Goal: Task Accomplishment & Management: Manage account settings

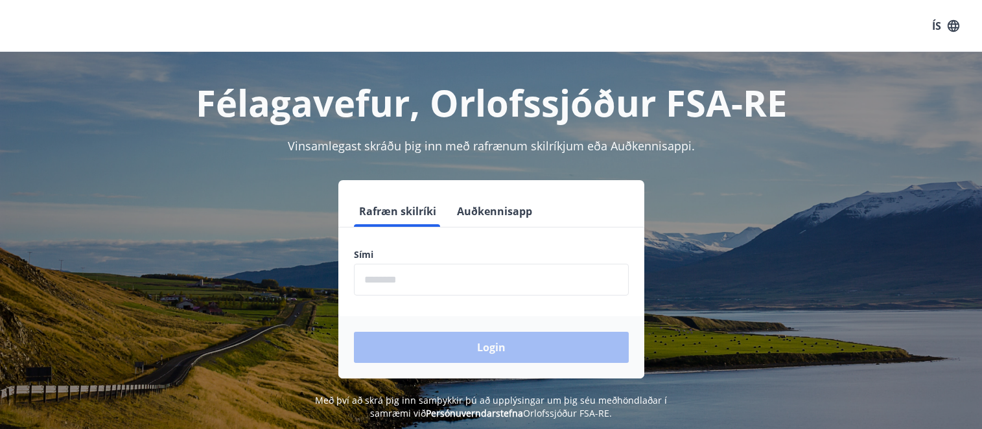
click at [376, 279] on input "phone" at bounding box center [491, 280] width 275 height 32
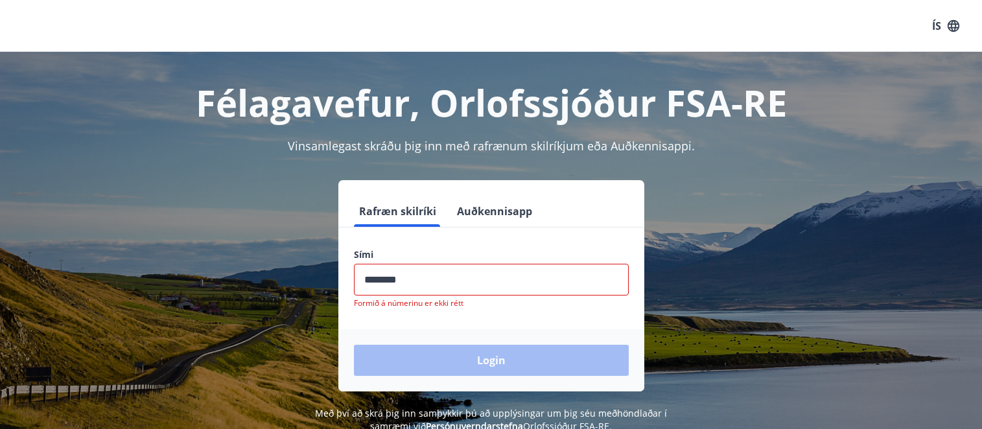
click at [443, 346] on div "Login" at bounding box center [491, 360] width 306 height 62
click at [430, 279] on input "phone" at bounding box center [491, 280] width 275 height 32
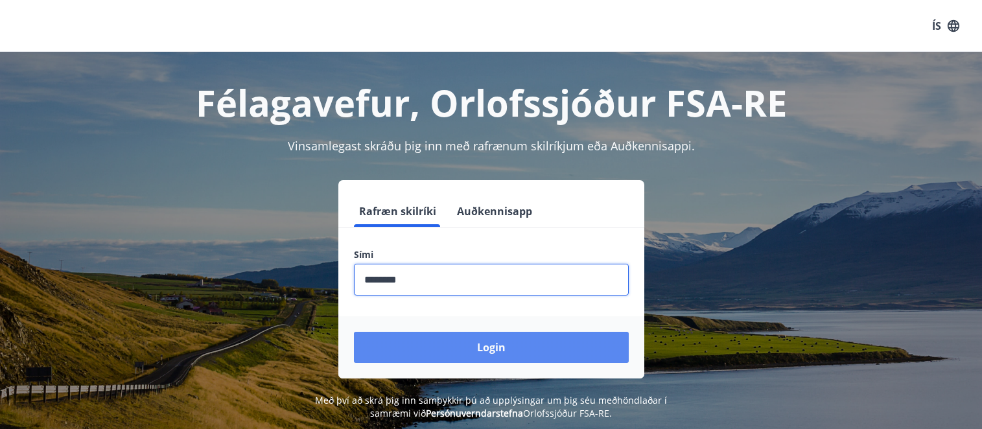
type input "********"
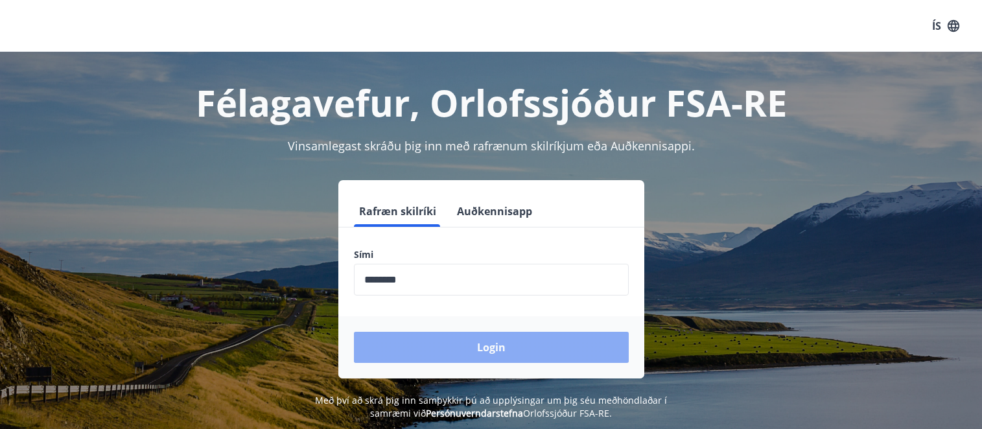
click at [513, 351] on button "Login" at bounding box center [491, 347] width 275 height 31
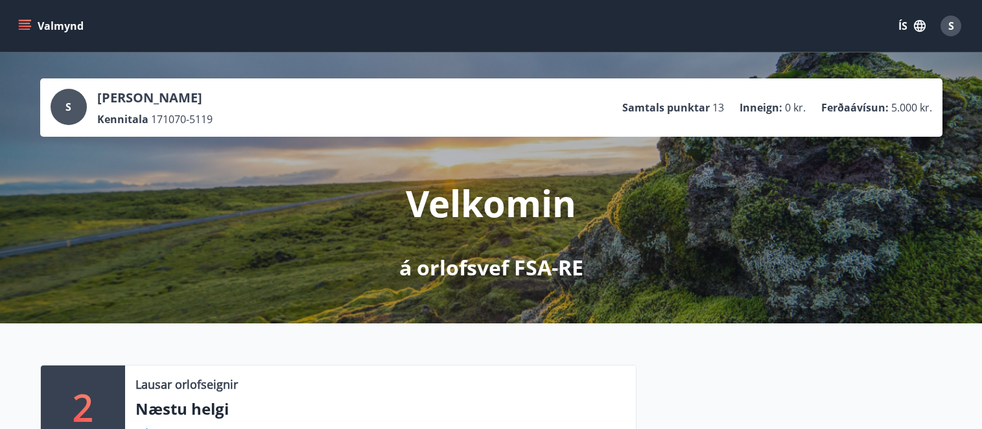
click at [18, 22] on icon "menu" at bounding box center [24, 25] width 13 height 13
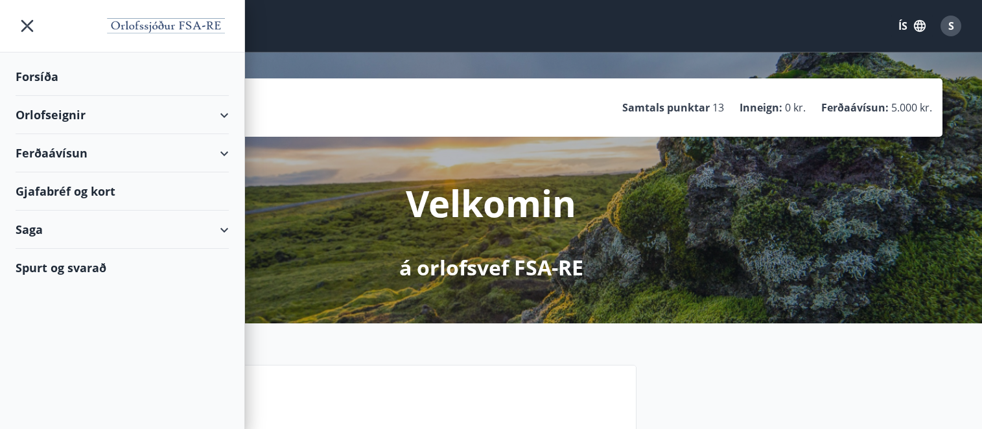
click at [92, 192] on div "Gjafabréf og kort" at bounding box center [122, 191] width 213 height 38
click at [227, 229] on div "Saga" at bounding box center [122, 230] width 213 height 38
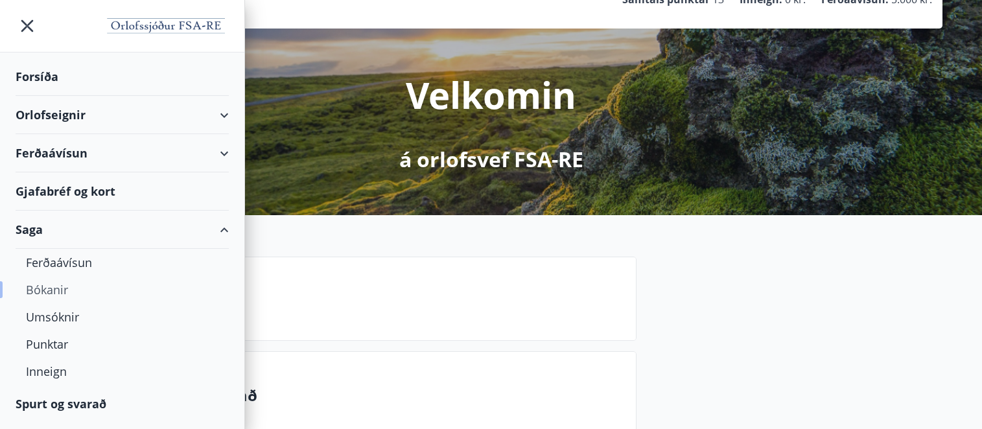
scroll to position [130, 0]
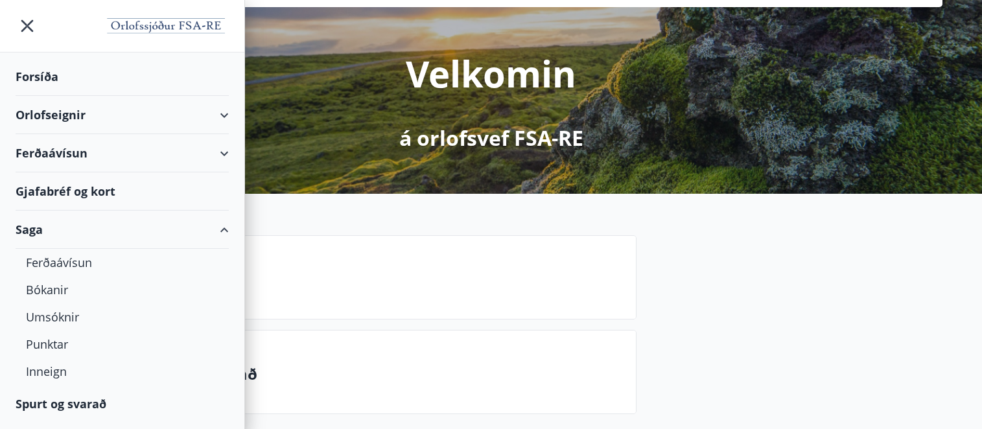
click at [43, 79] on div "Forsíða" at bounding box center [122, 77] width 213 height 38
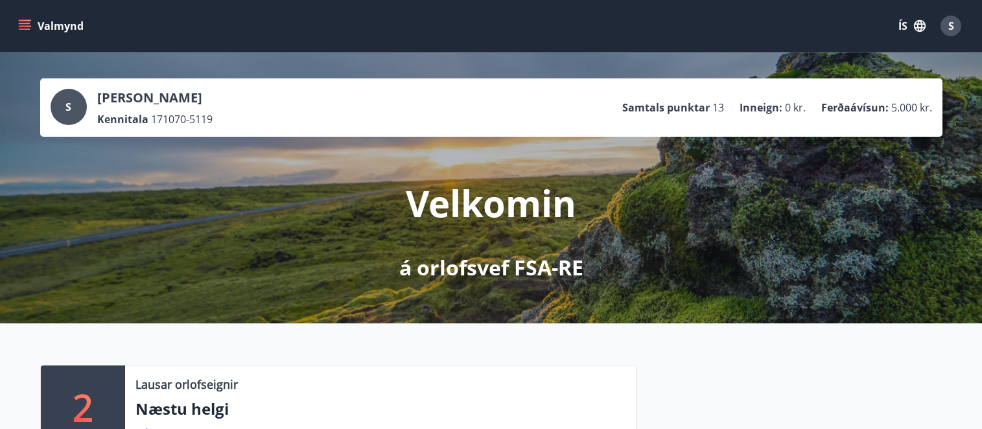
click at [23, 23] on icon "menu" at bounding box center [25, 23] width 12 height 1
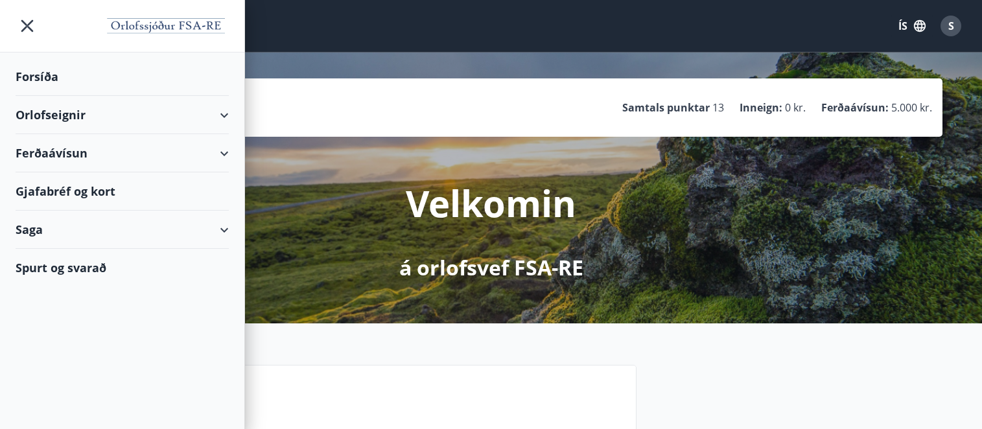
click at [223, 230] on div "Saga" at bounding box center [122, 230] width 213 height 38
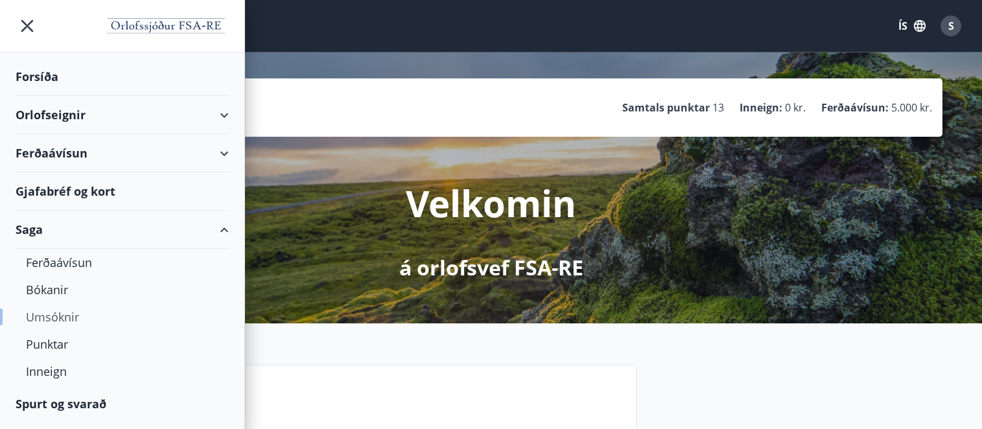
click at [54, 312] on div "Umsóknir" at bounding box center [122, 316] width 193 height 27
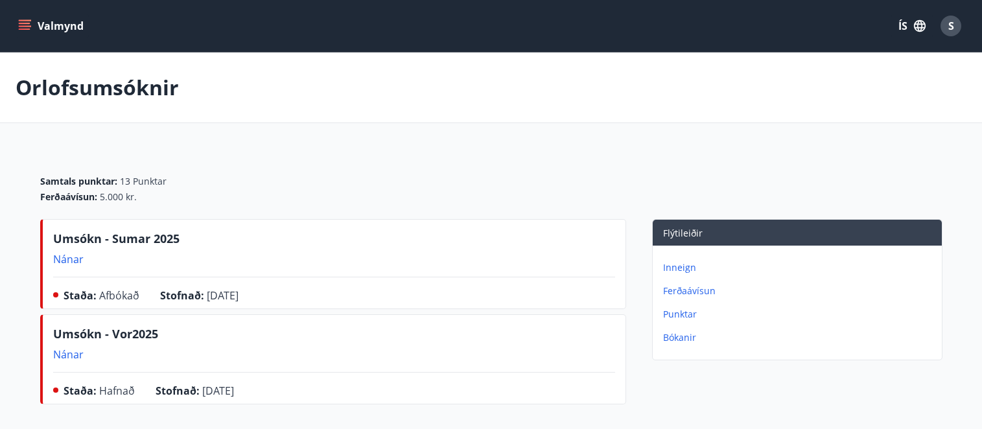
click at [677, 338] on p "Bókanir" at bounding box center [800, 337] width 274 height 13
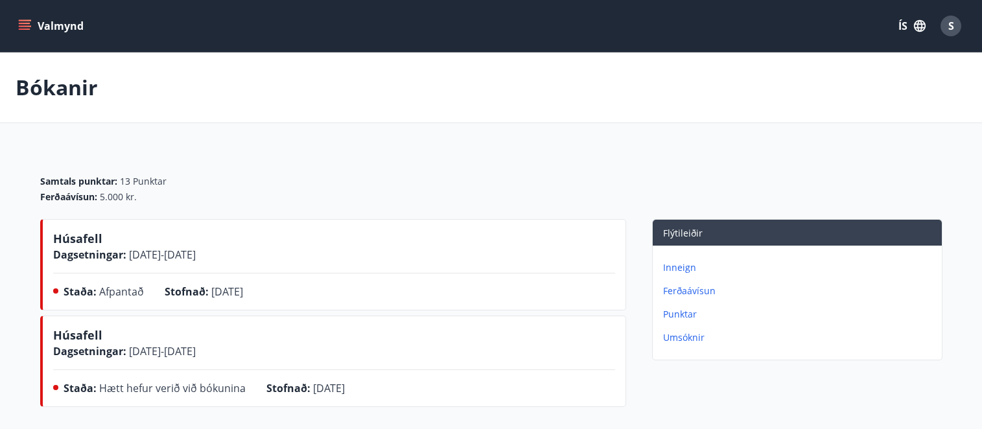
click at [23, 22] on icon "menu" at bounding box center [24, 25] width 13 height 13
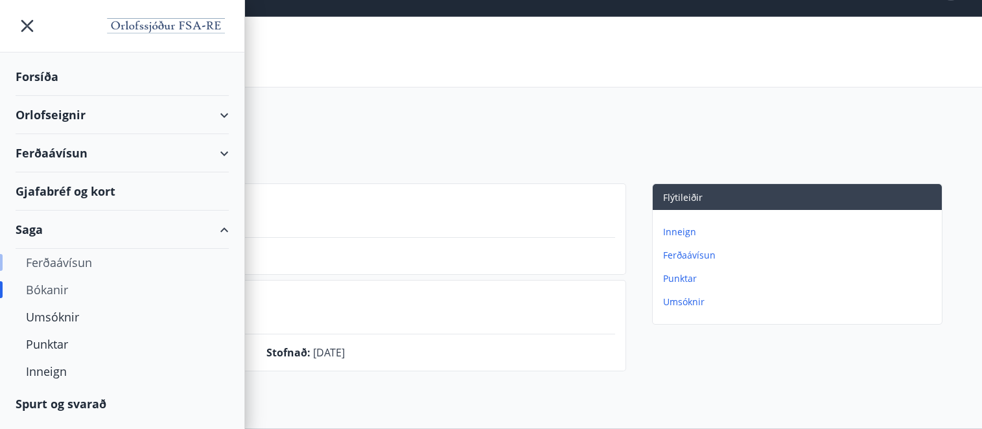
scroll to position [65, 0]
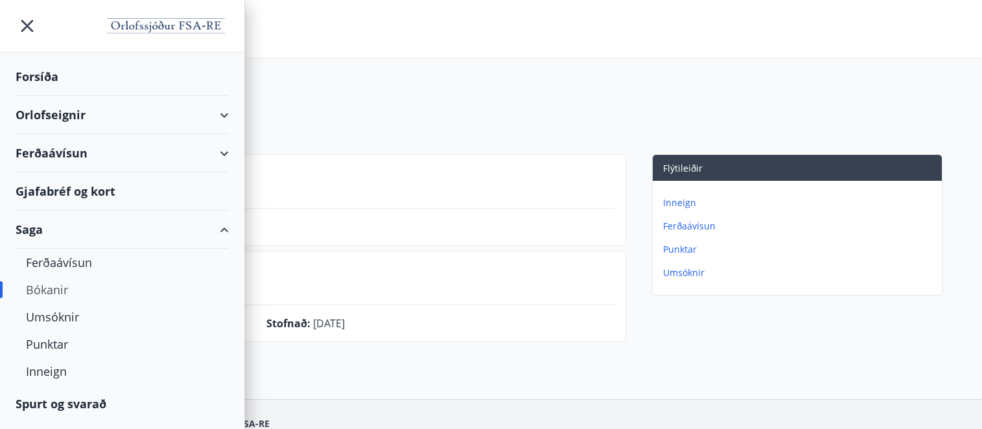
click at [75, 196] on div "Gjafabréf og kort" at bounding box center [122, 191] width 213 height 38
